Goal: Task Accomplishment & Management: Manage account settings

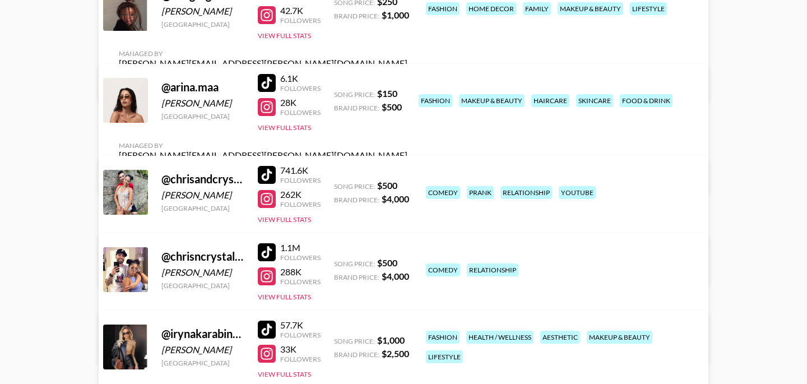
scroll to position [180, 0]
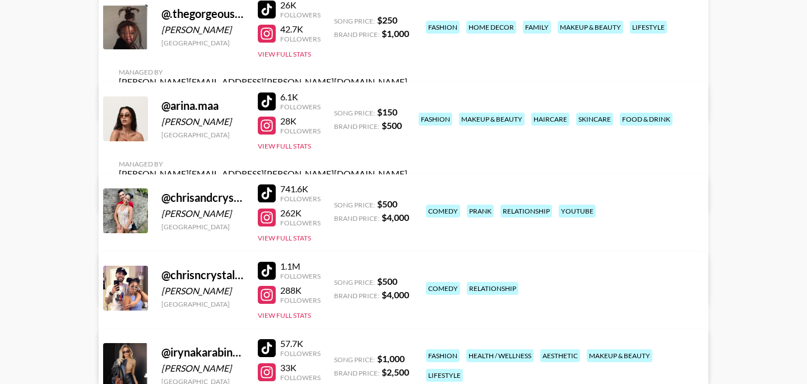
click at [274, 134] on div at bounding box center [267, 126] width 18 height 18
click at [407, 188] on link "View/Edit Details" at bounding box center [263, 193] width 289 height 11
click at [282, 150] on button "View Full Stats" at bounding box center [284, 146] width 53 height 8
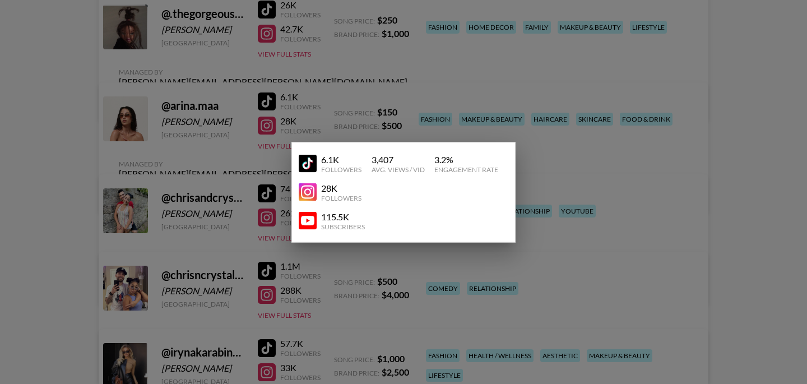
click at [313, 220] on img at bounding box center [308, 221] width 18 height 18
click at [573, 200] on div at bounding box center [403, 192] width 807 height 384
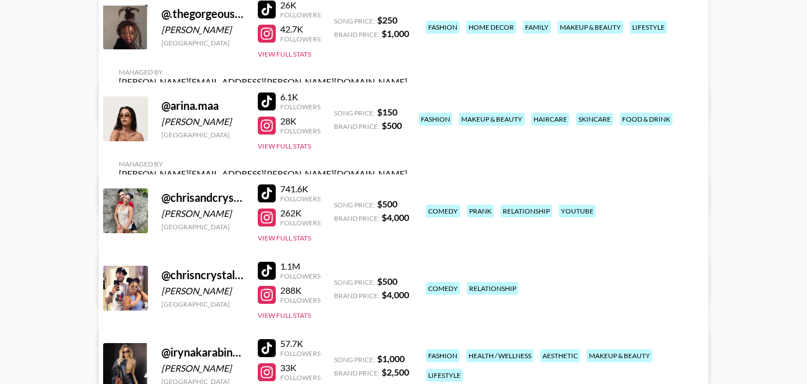
click at [416, 151] on div "Managed By bernadine.vanniekerk@grail-talent.com View/Edit Details" at bounding box center [263, 180] width 306 height 58
click at [407, 188] on link "View/Edit Details" at bounding box center [263, 193] width 289 height 11
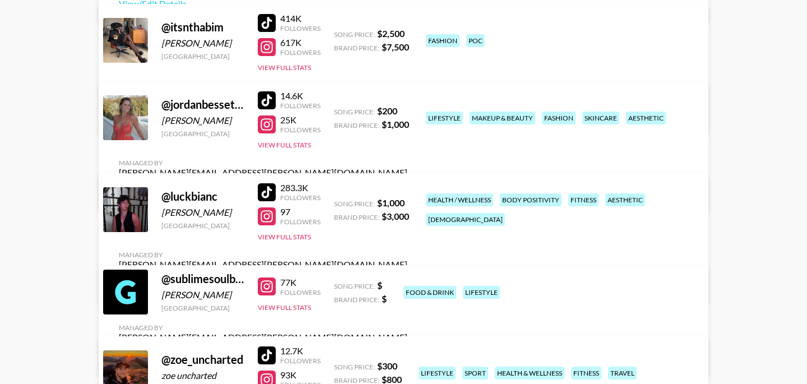
scroll to position [624, 0]
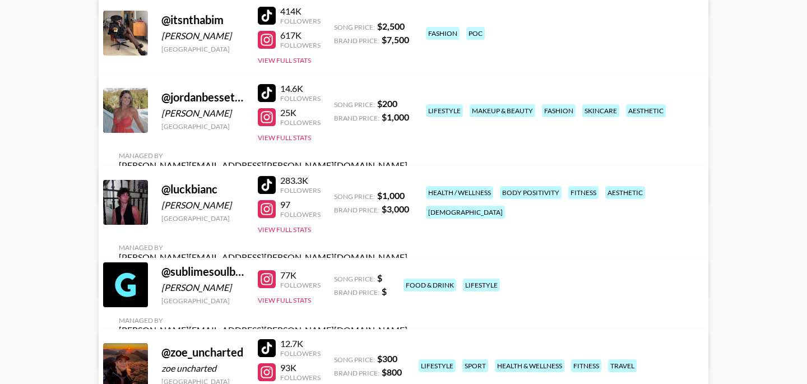
click at [407, 272] on link "View/Edit Details" at bounding box center [263, 277] width 289 height 11
click at [283, 234] on button "View Full Stats" at bounding box center [284, 229] width 53 height 8
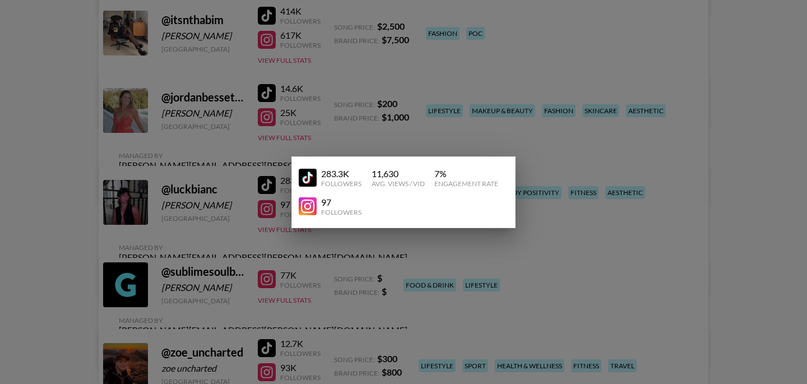
click at [184, 233] on div at bounding box center [403, 192] width 807 height 384
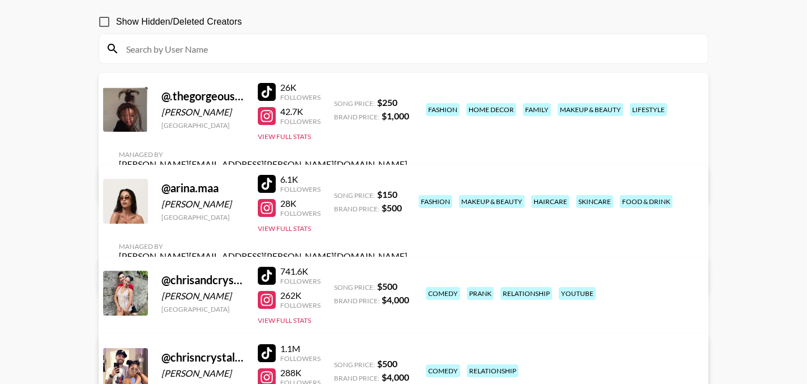
scroll to position [0, 0]
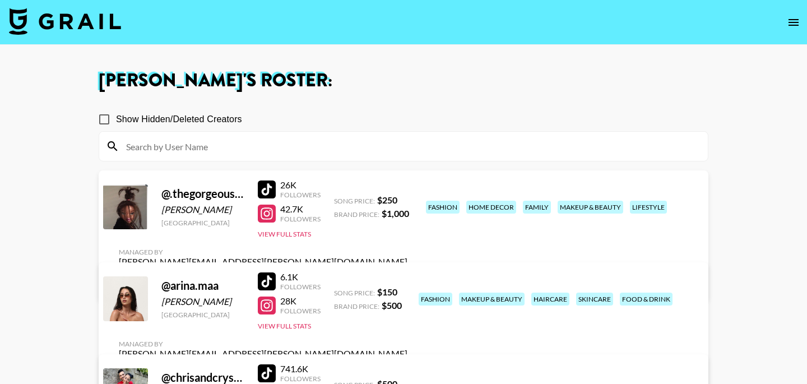
click at [407, 276] on link "View/Edit Details" at bounding box center [263, 281] width 289 height 11
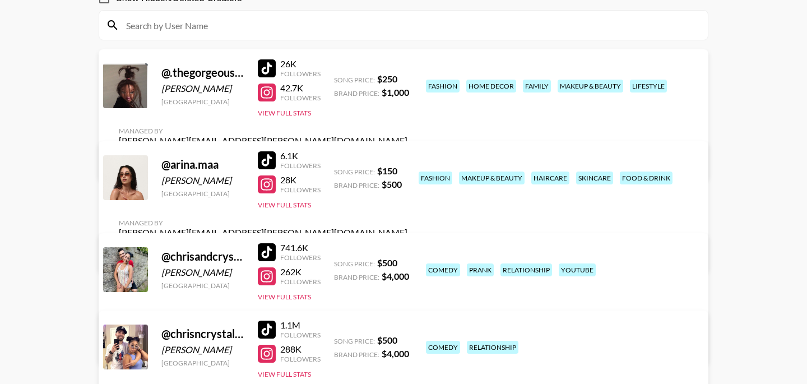
scroll to position [164, 0]
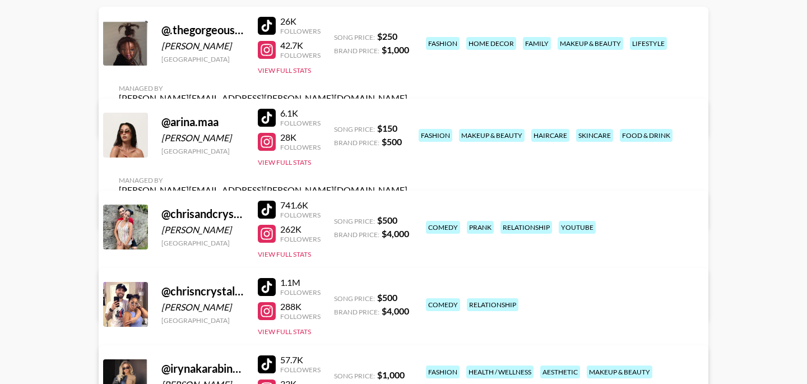
click at [407, 296] on link "View/Edit Details" at bounding box center [263, 301] width 289 height 11
click at [293, 166] on button "View Full Stats" at bounding box center [284, 162] width 53 height 8
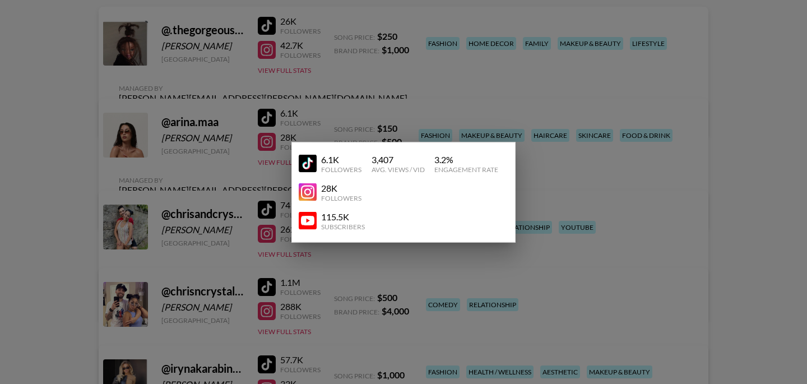
click at [259, 180] on div at bounding box center [403, 192] width 807 height 384
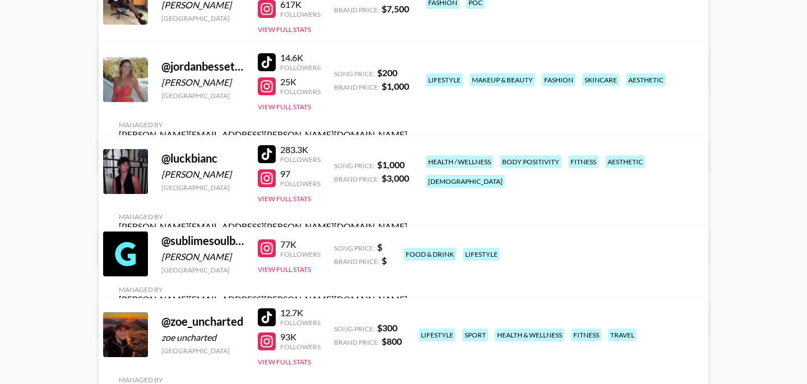
scroll to position [656, 0]
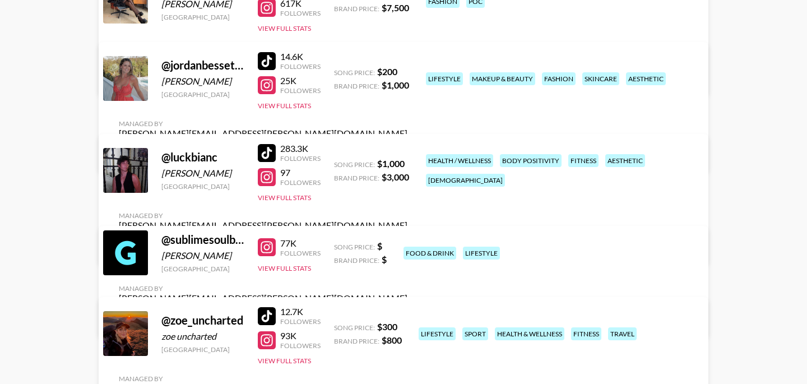
click at [268, 341] on div at bounding box center [267, 340] width 18 height 18
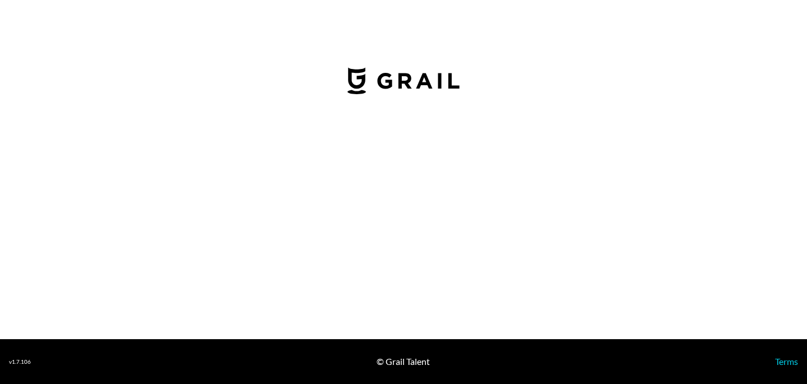
select select "USD"
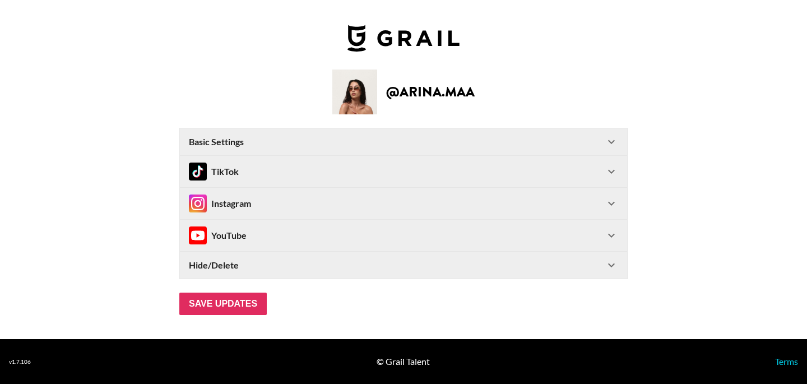
click at [416, 238] on div "YouTube" at bounding box center [397, 235] width 416 height 18
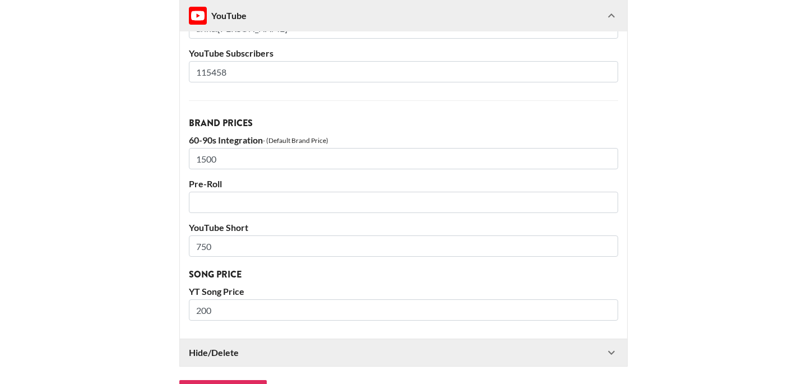
scroll to position [280, 0]
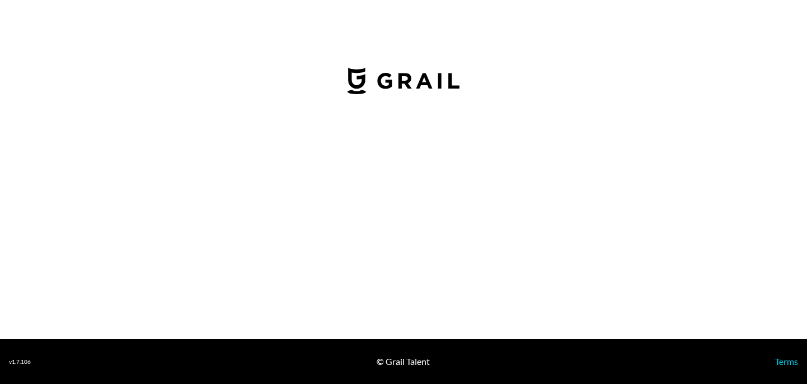
select select "USD"
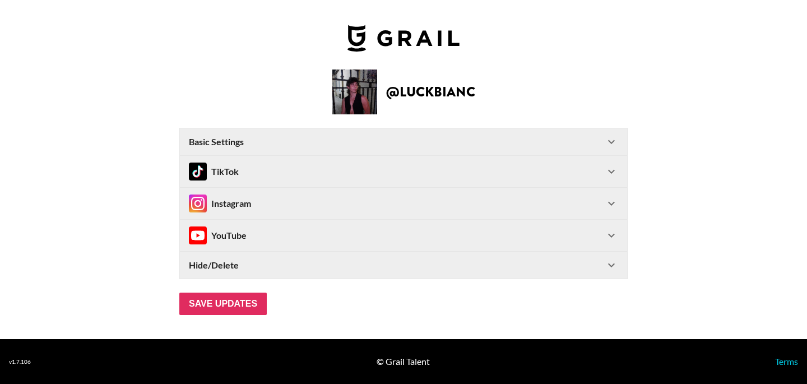
click at [337, 172] on div "TikTok" at bounding box center [397, 171] width 416 height 18
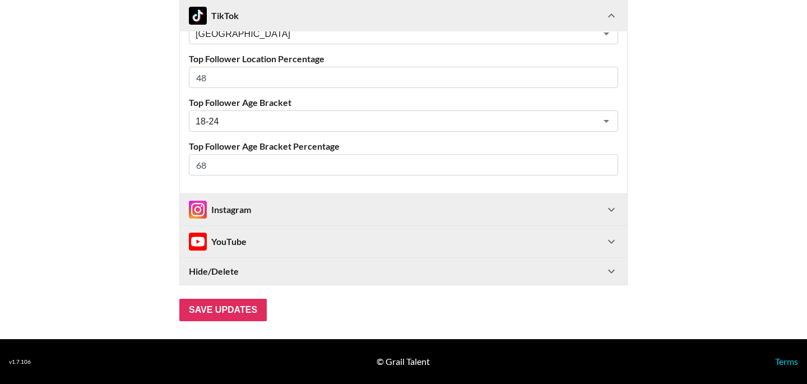
click at [304, 201] on div "Instagram" at bounding box center [397, 210] width 416 height 18
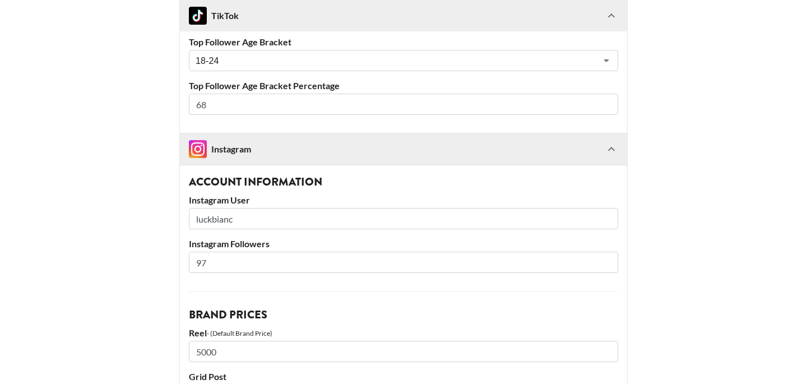
scroll to position [414, 0]
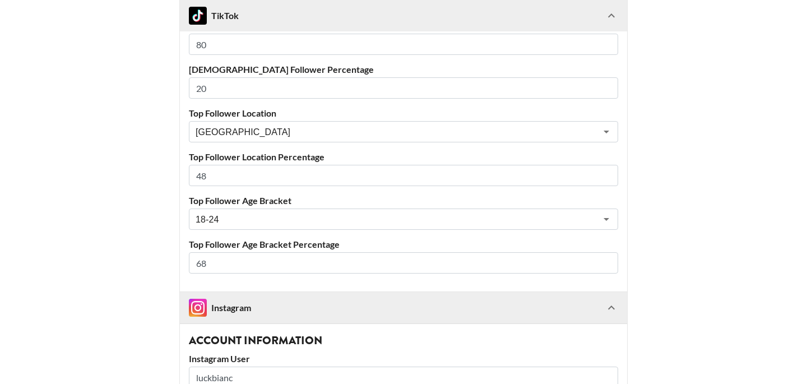
click at [196, 11] on img at bounding box center [198, 16] width 18 height 18
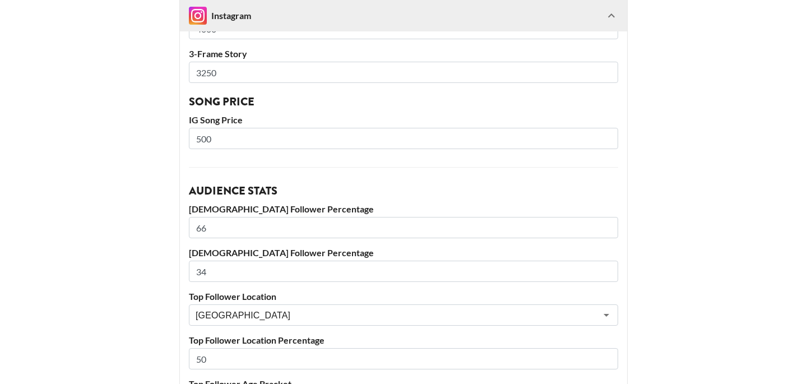
click at [205, 18] on img at bounding box center [198, 16] width 18 height 18
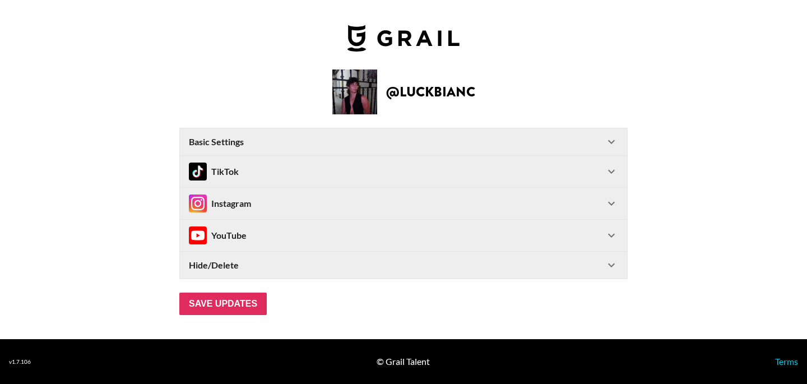
scroll to position [0, 0]
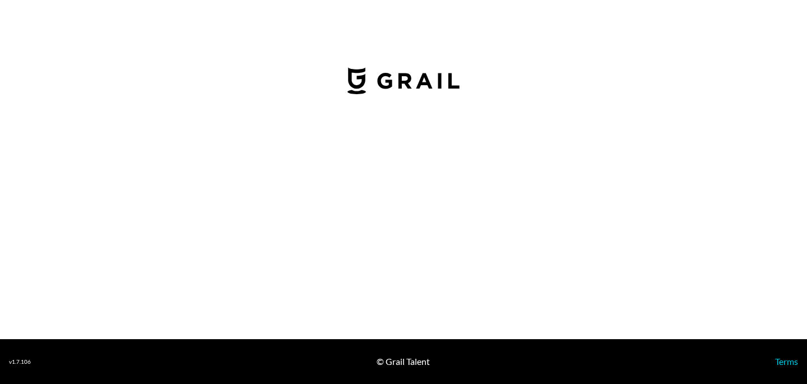
select select "USD"
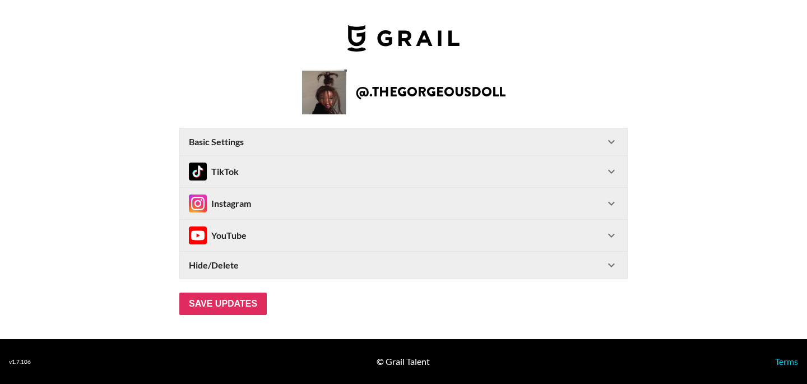
click at [335, 170] on div "TikTok" at bounding box center [397, 171] width 416 height 18
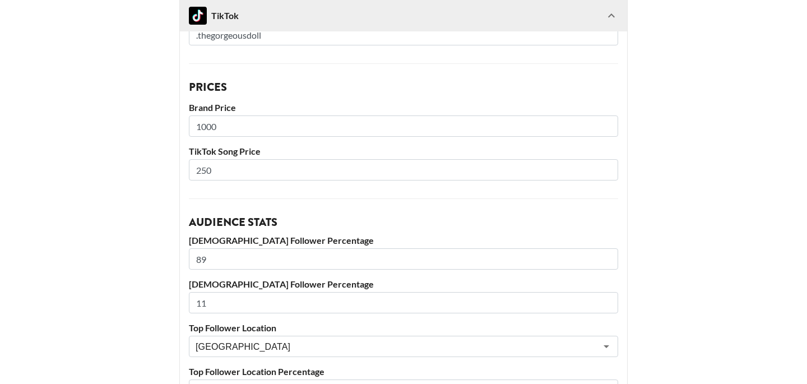
scroll to position [201, 0]
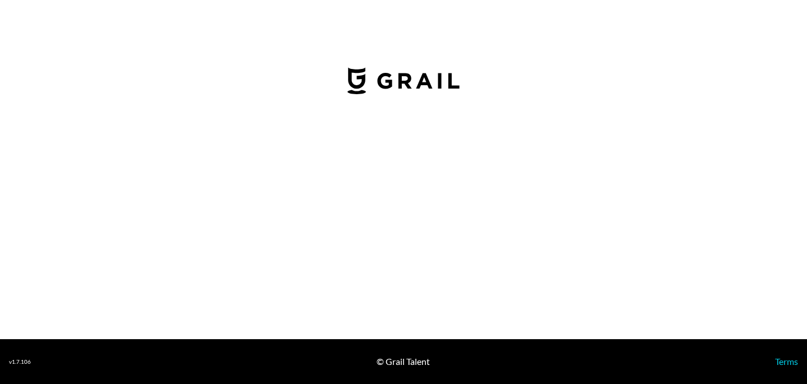
select select "USD"
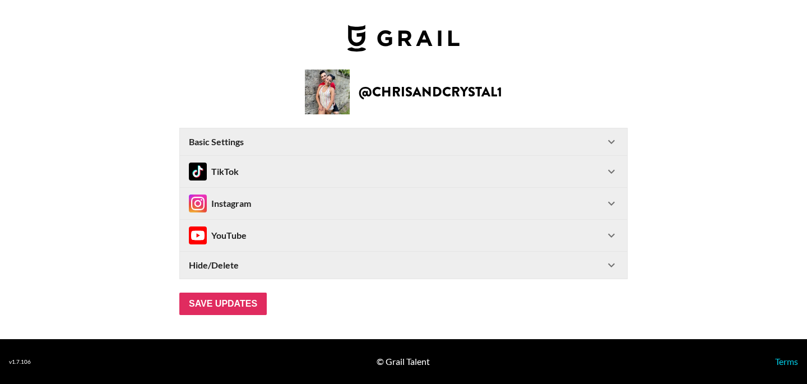
click at [292, 231] on div "YouTube" at bounding box center [397, 235] width 416 height 18
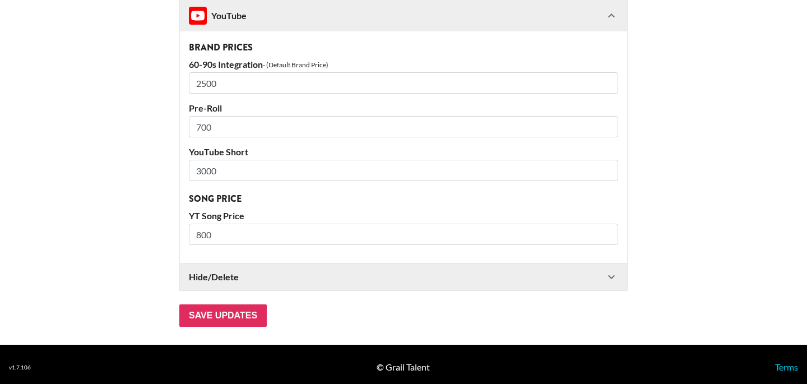
scroll to position [346, 0]
